Goal: Information Seeking & Learning: Learn about a topic

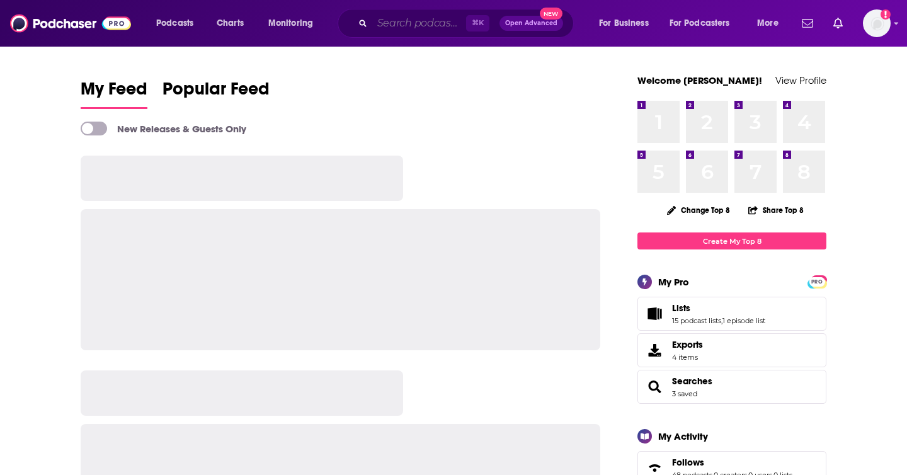
click at [404, 27] on input "Search podcasts, credits, & more..." at bounding box center [419, 23] width 94 height 20
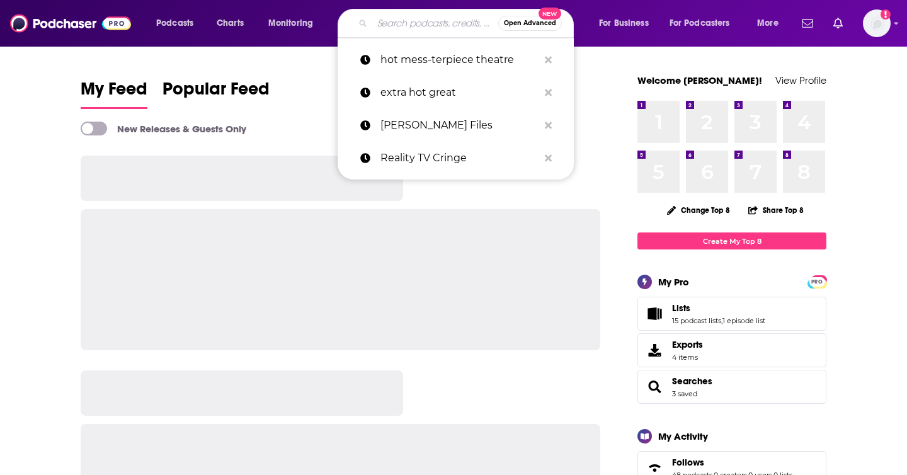
paste input "Made Possible By Pop Culture"
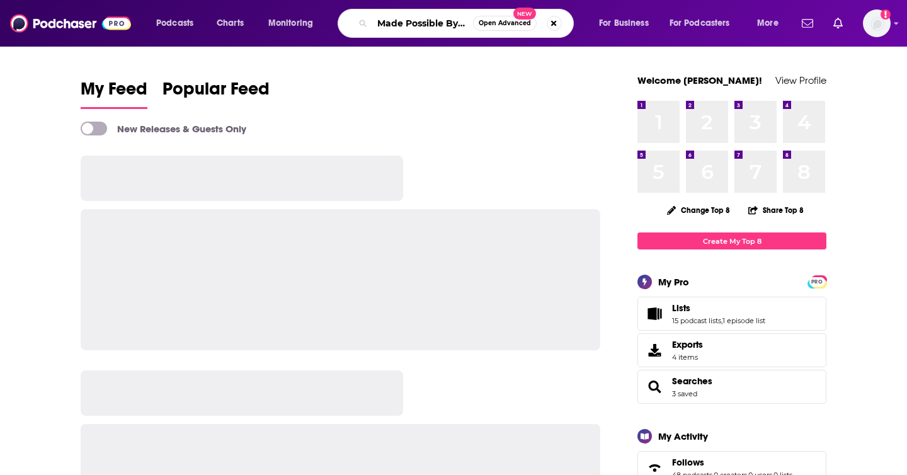
scroll to position [0, 49]
type input "Made Possible By Pop Culture"
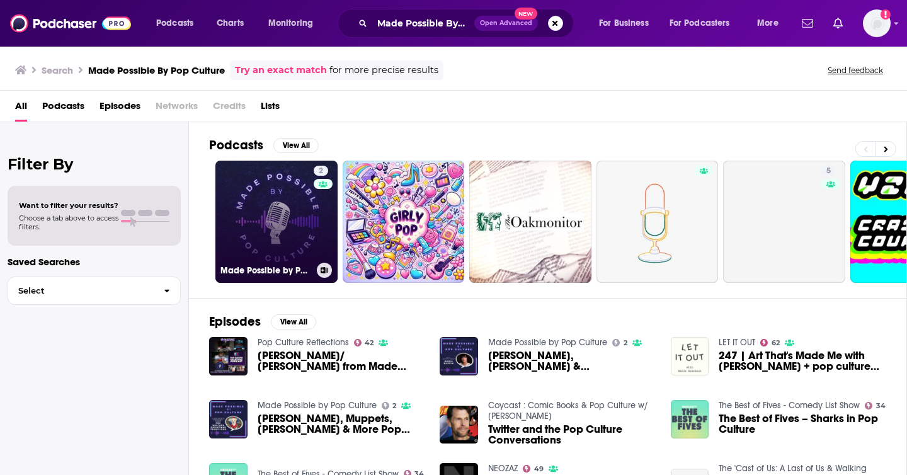
click at [293, 220] on link "2 Made Possible by Pop Culture" at bounding box center [276, 222] width 122 height 122
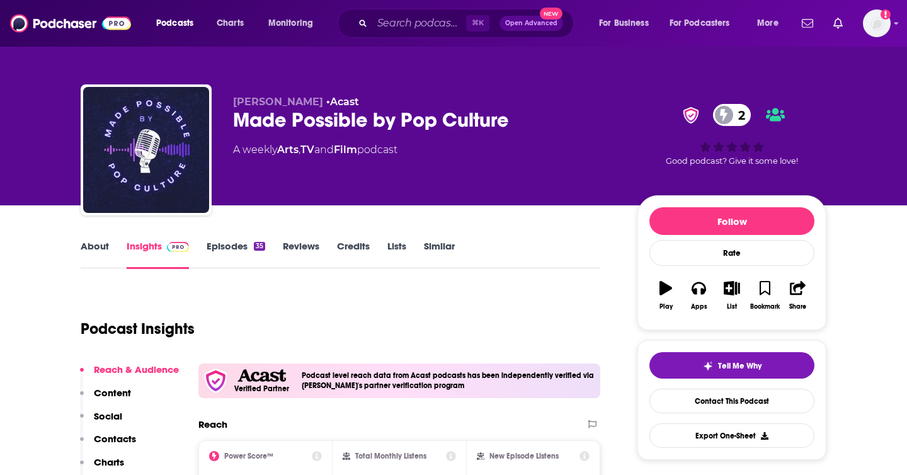
scroll to position [96, 0]
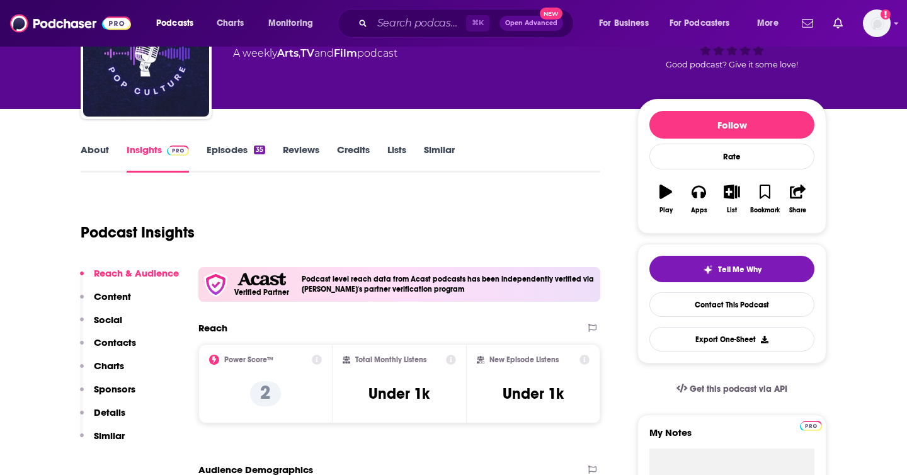
click at [120, 342] on p "Contacts" at bounding box center [115, 342] width 42 height 12
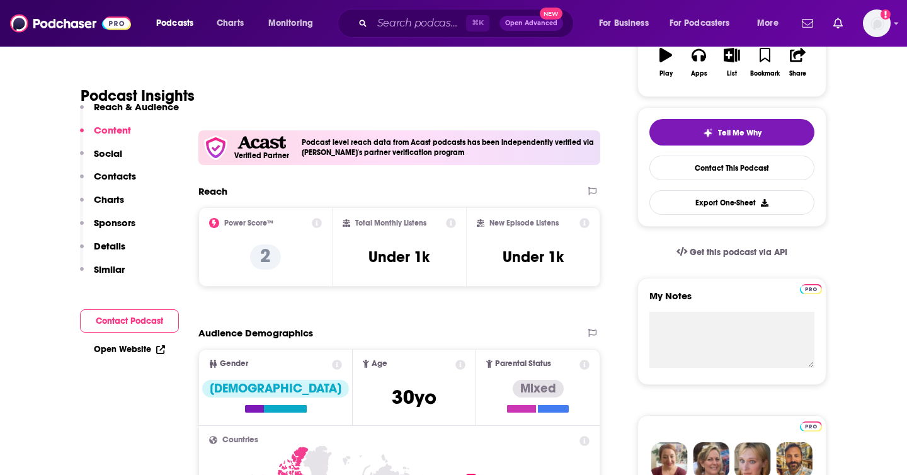
scroll to position [0, 0]
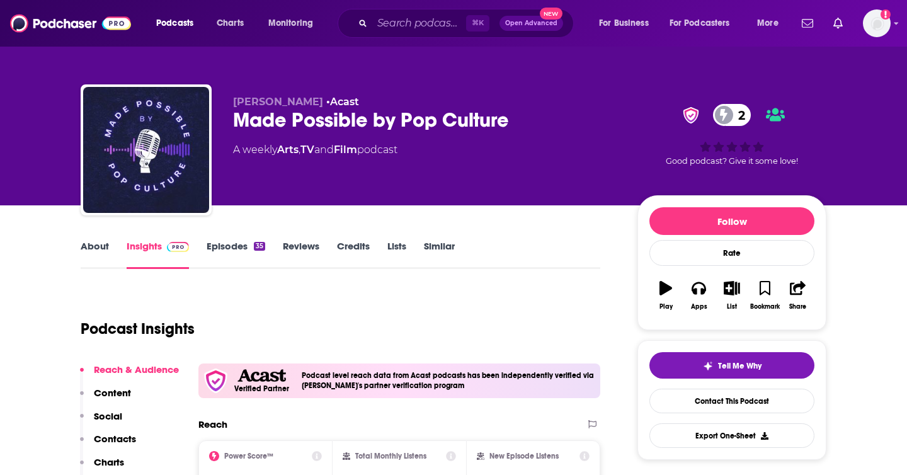
click at [211, 244] on link "Episodes 35" at bounding box center [236, 254] width 59 height 29
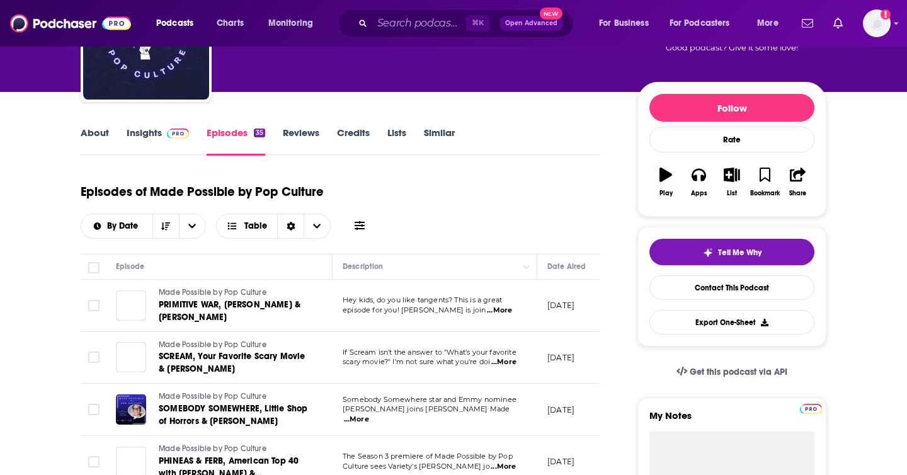
scroll to position [126, 0]
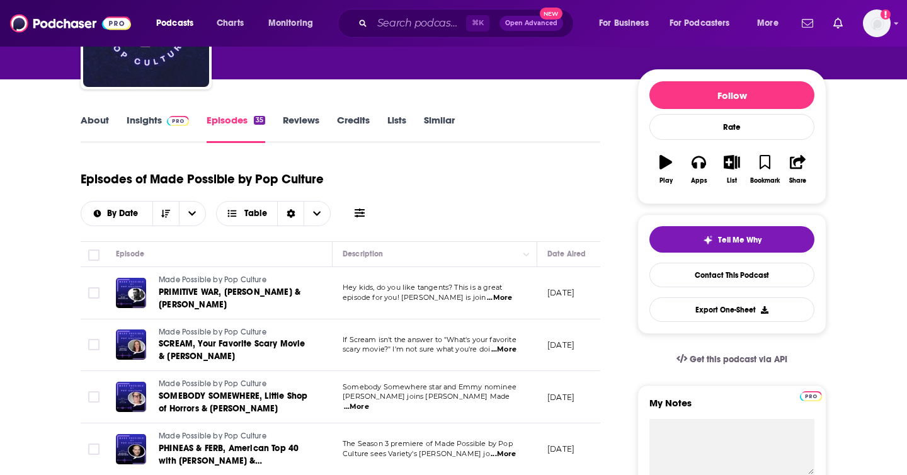
click at [504, 299] on span "...More" at bounding box center [499, 298] width 25 height 10
